Goal: Check status: Check status

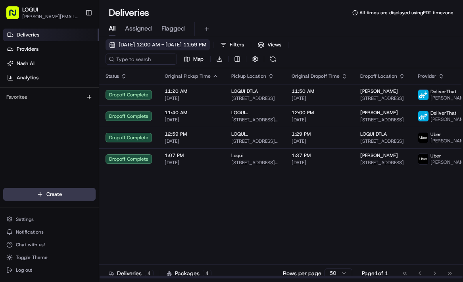
click at [145, 42] on span "[DATE] 12:00 AM - [DATE] 11:59 PM" at bounding box center [163, 44] width 88 height 7
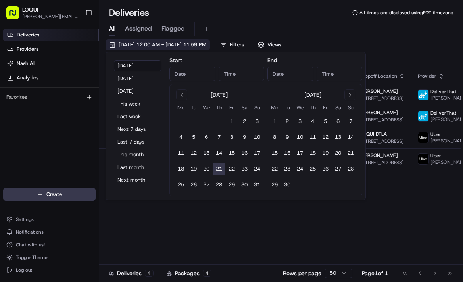
type input "Aug 21, 2025"
type input "12:00 AM"
type input "Aug 21, 2025"
type input "11:59 PM"
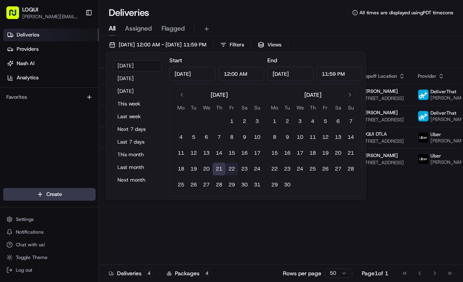
click at [235, 168] on button "22" at bounding box center [231, 169] width 13 height 13
type input "Aug 22, 2025"
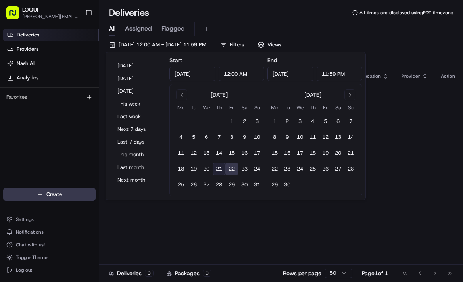
click at [229, 234] on div "Status Original Pickup Time Pickup Location Original Dropoff Time Dropoff Locat…" at bounding box center [280, 173] width 362 height 211
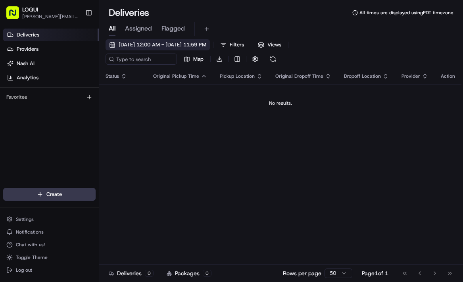
click at [171, 43] on span "08/22/2025 12:00 AM - 08/22/2025 11:59 PM" at bounding box center [163, 44] width 88 height 7
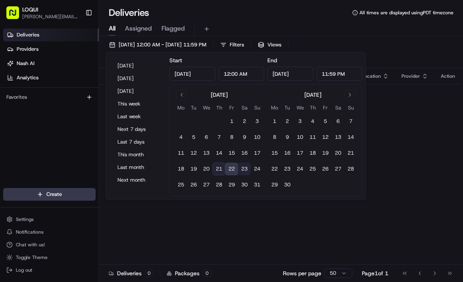
click at [241, 170] on button "23" at bounding box center [244, 169] width 13 height 13
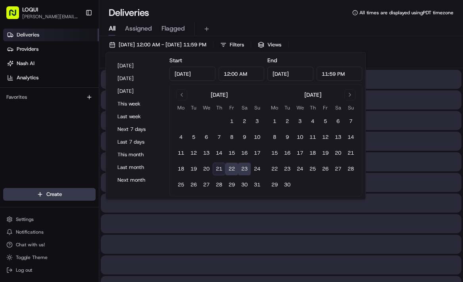
type input "Aug 23, 2025"
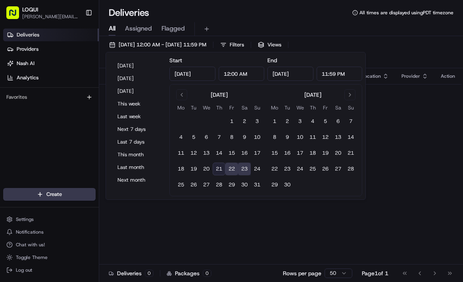
click at [220, 215] on div "Status Original Pickup Time Pickup Location Original Dropoff Time Dropoff Locat…" at bounding box center [280, 173] width 362 height 211
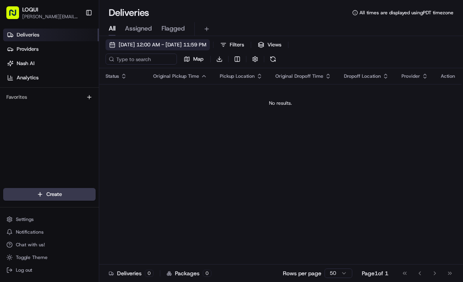
click at [183, 43] on span "08/22/2025 12:00 AM - 08/23/2025 11:59 PM" at bounding box center [163, 44] width 88 height 7
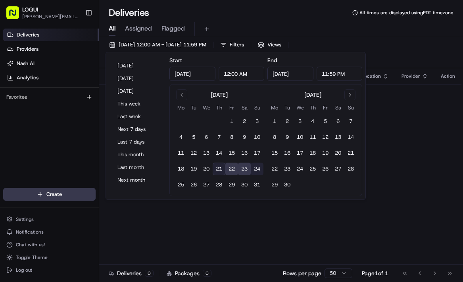
click at [255, 167] on button "24" at bounding box center [257, 169] width 13 height 13
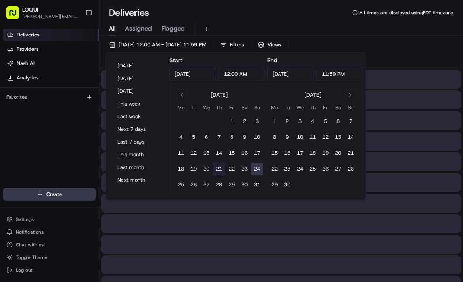
type input "Aug 24, 2025"
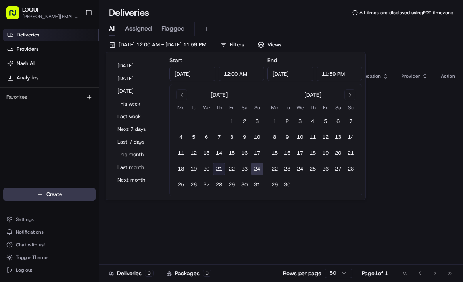
click at [231, 220] on div "Status Original Pickup Time Pickup Location Original Dropoff Time Dropoff Locat…" at bounding box center [280, 173] width 362 height 211
